Goal: Navigation & Orientation: Find specific page/section

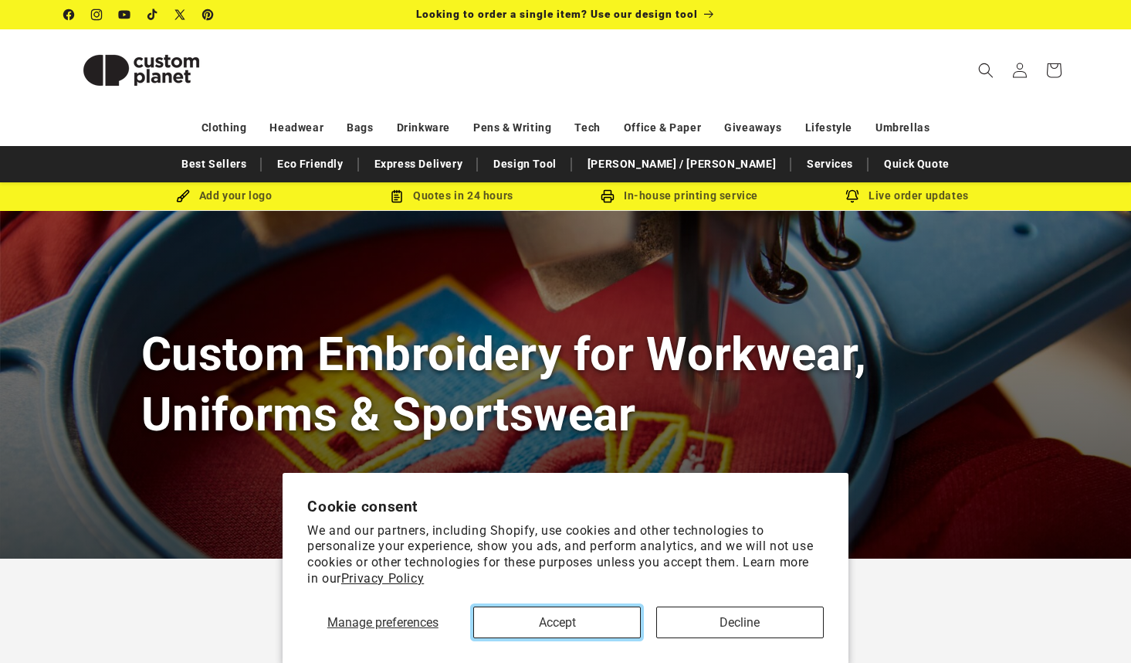
click at [558, 618] on button "Accept" at bounding box center [557, 622] width 168 height 32
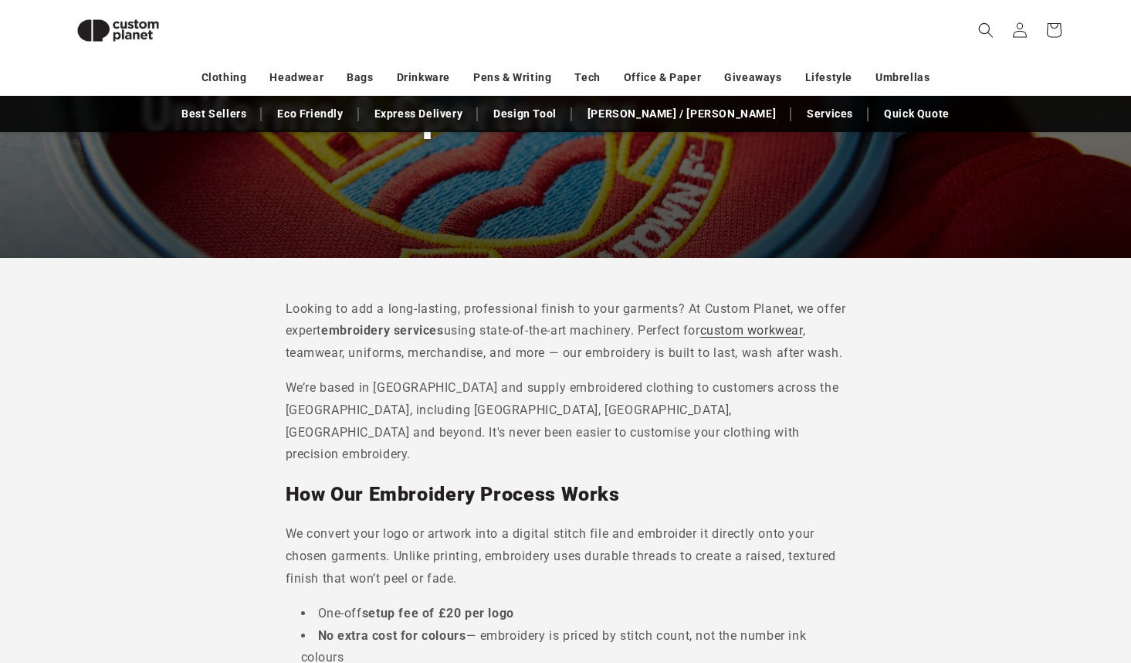
scroll to position [276, 0]
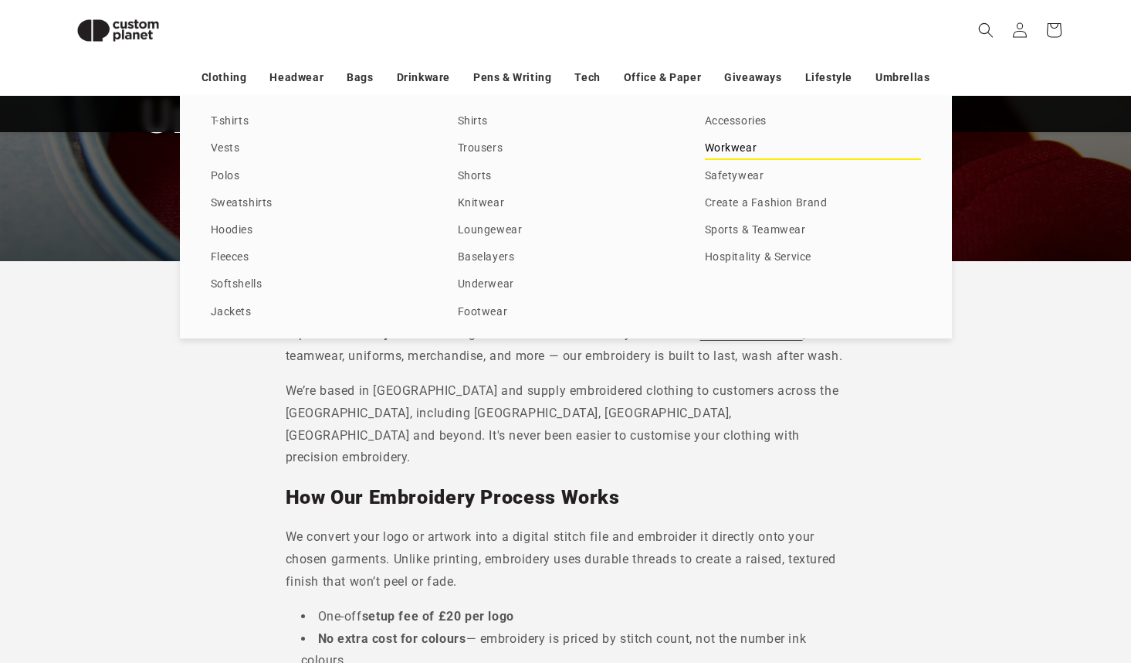
click at [742, 146] on link "Workwear" at bounding box center [813, 148] width 216 height 21
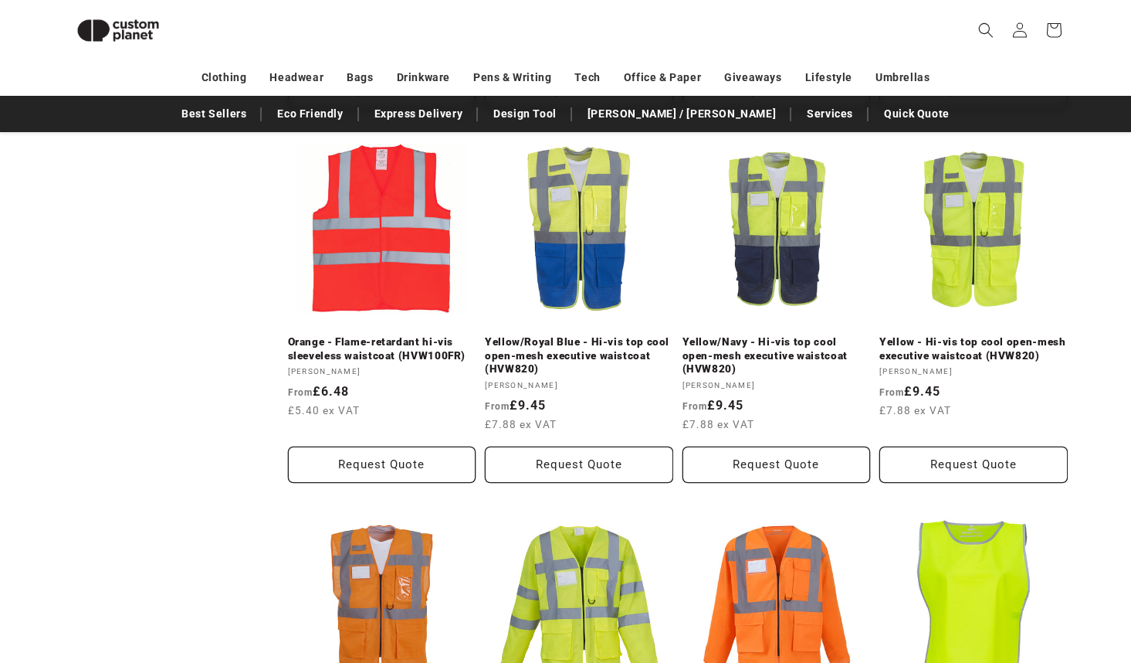
scroll to position [1086, 0]
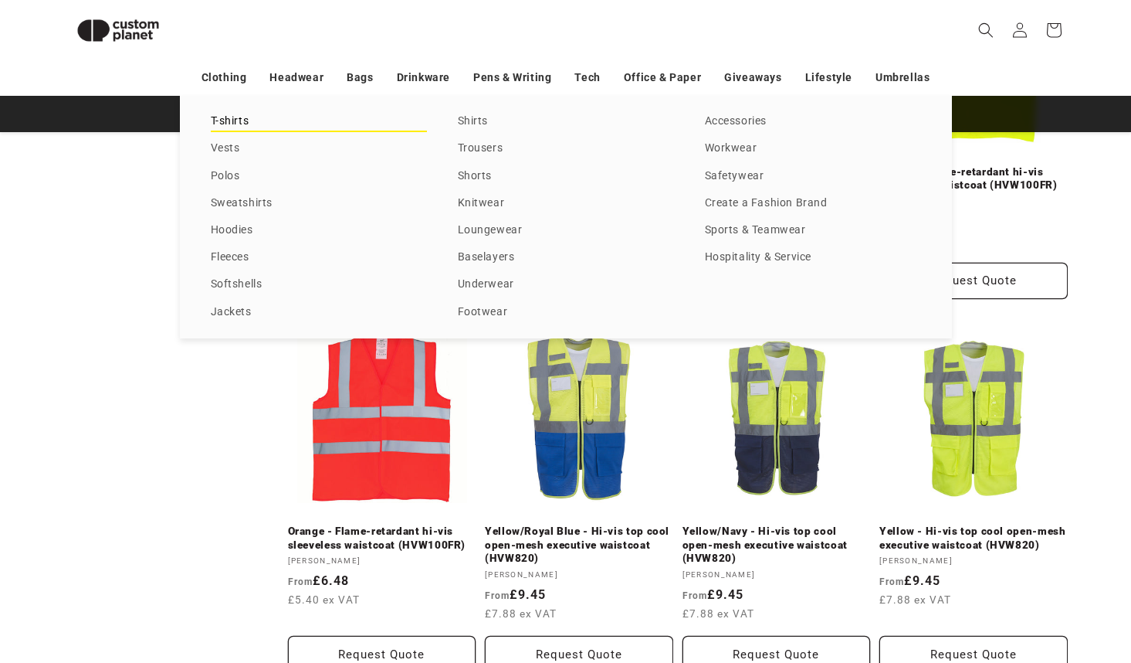
click at [232, 124] on link "T-shirts" at bounding box center [319, 121] width 216 height 21
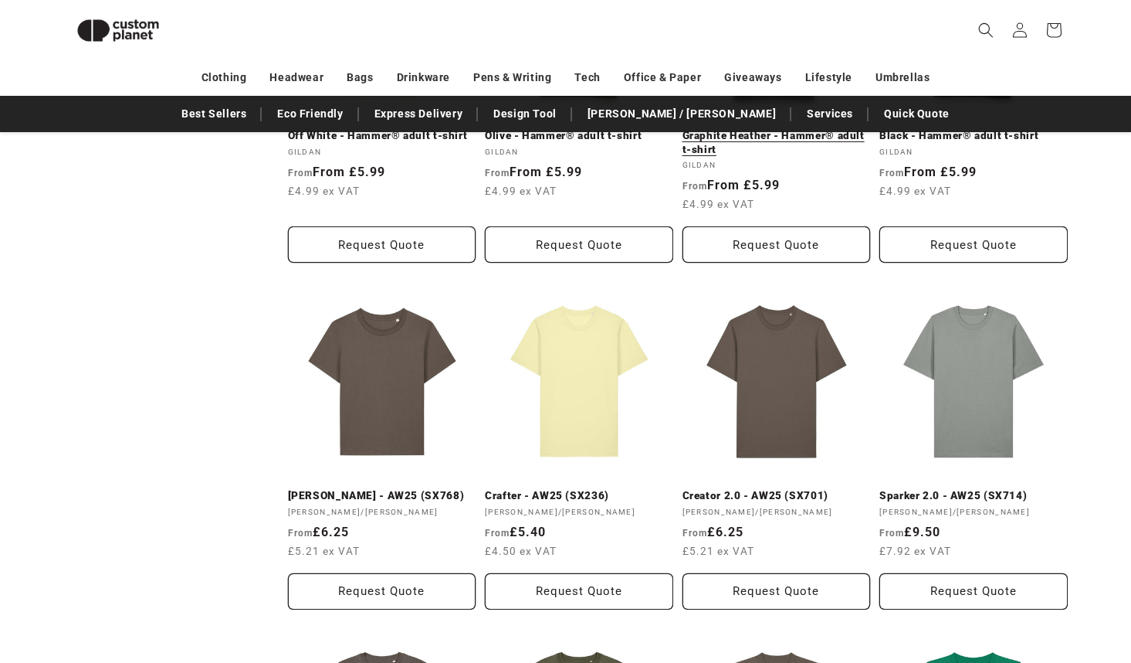
scroll to position [1047, 0]
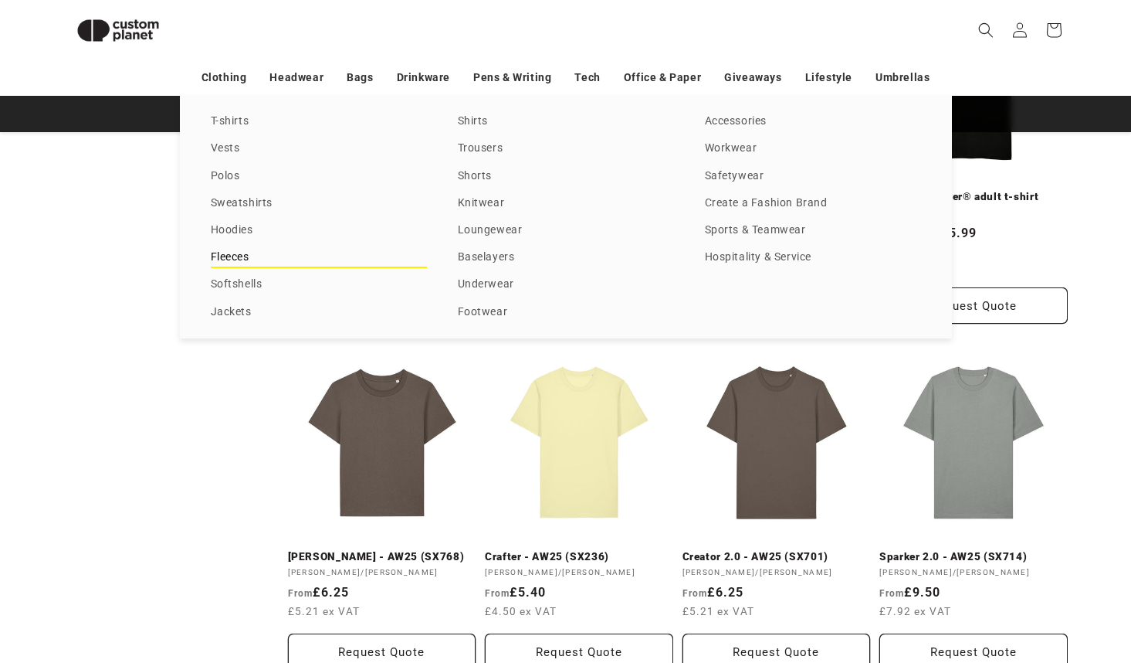
click at [221, 260] on link "Fleeces" at bounding box center [319, 257] width 216 height 21
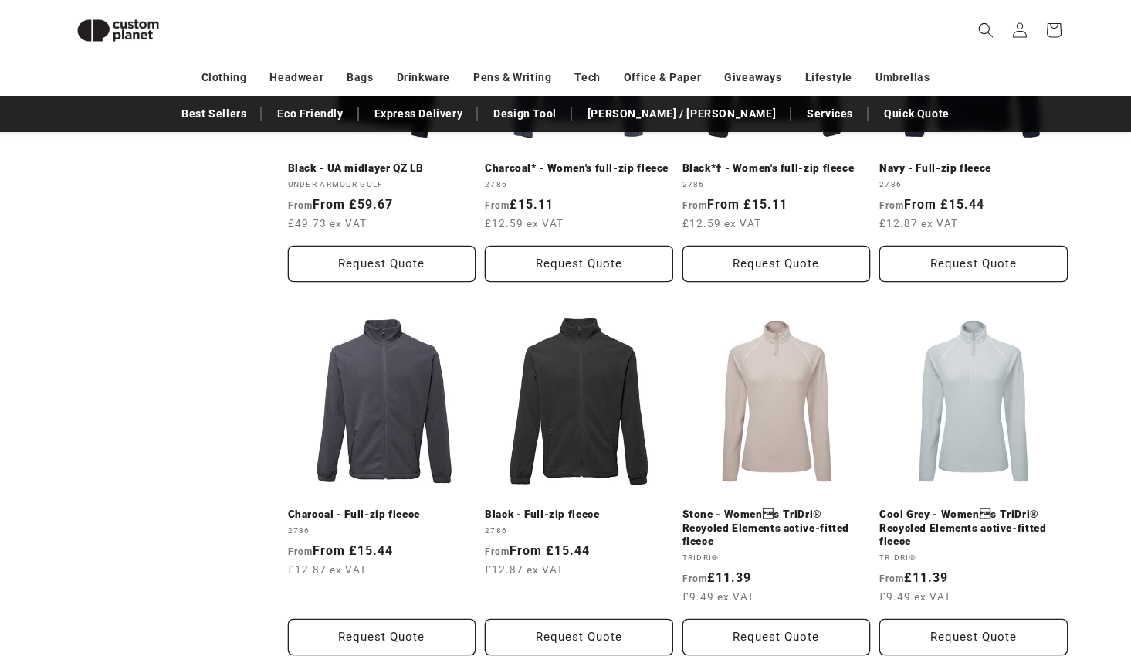
scroll to position [1009, 0]
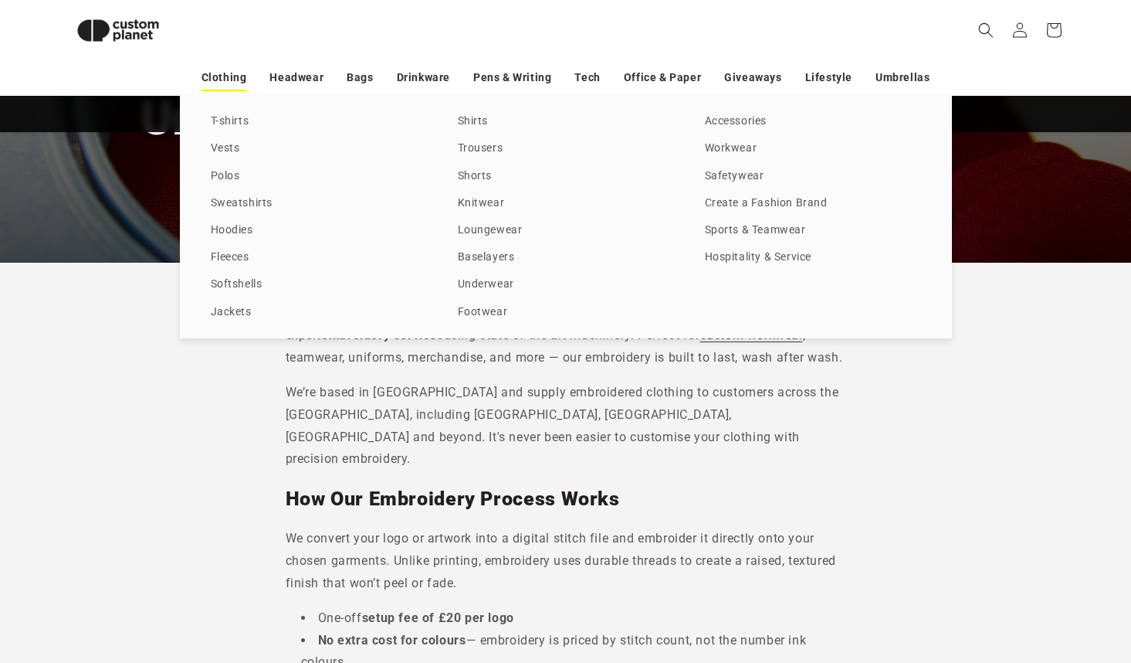
scroll to position [276, 0]
